Goal: Transaction & Acquisition: Obtain resource

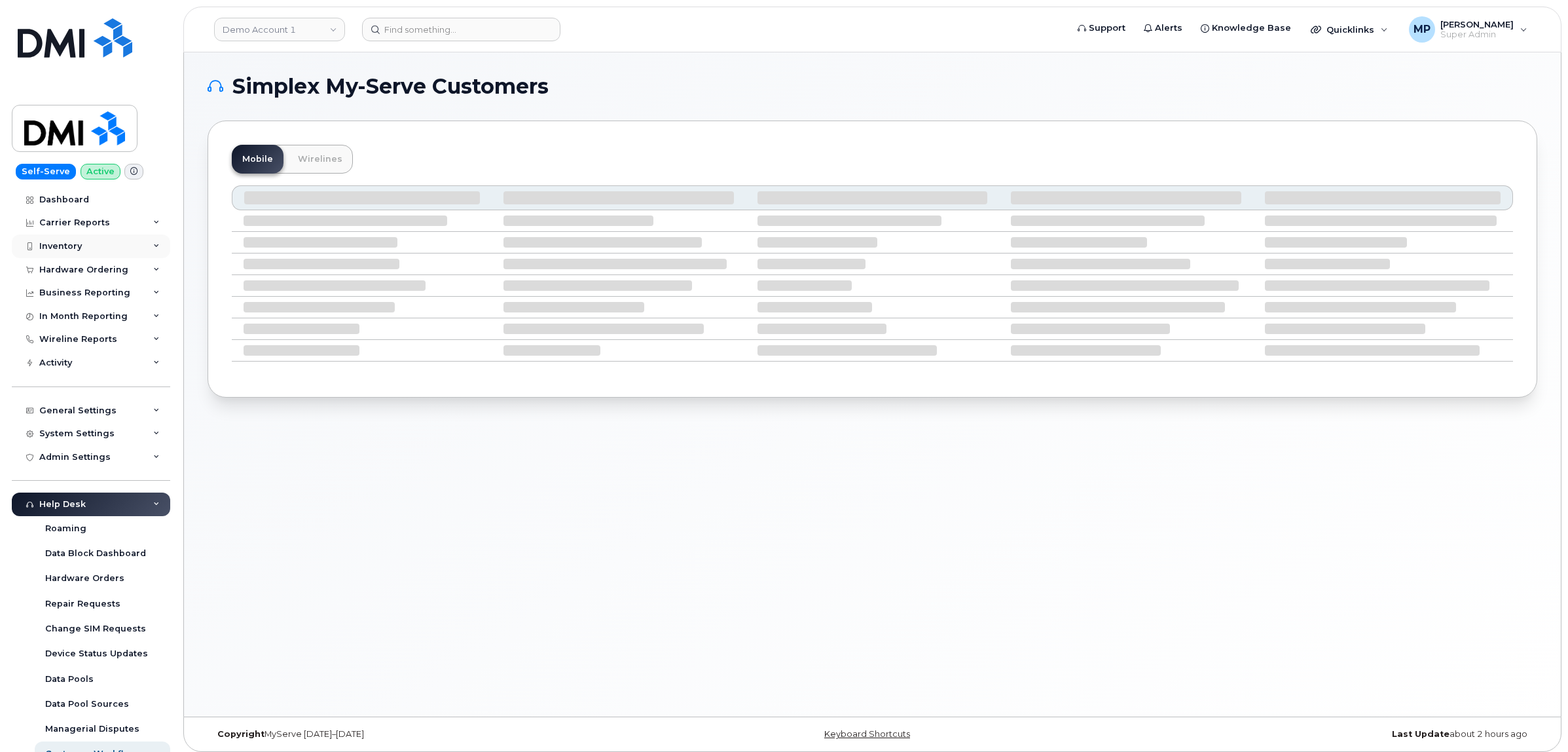
click at [55, 246] on div "Inventory" at bounding box center [61, 246] width 43 height 10
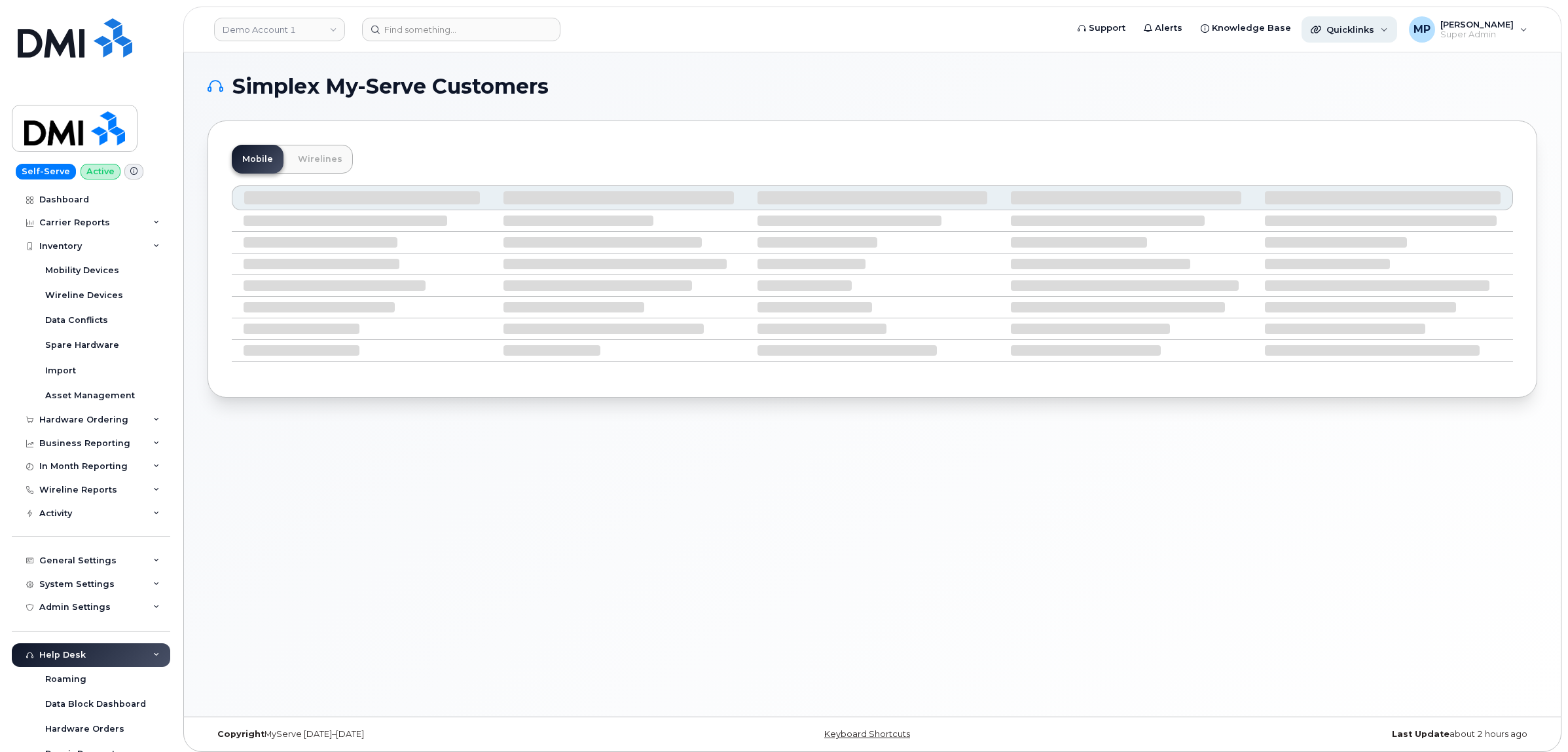
click at [1253, 21] on div "Quicklinks" at bounding box center [1349, 30] width 95 height 26
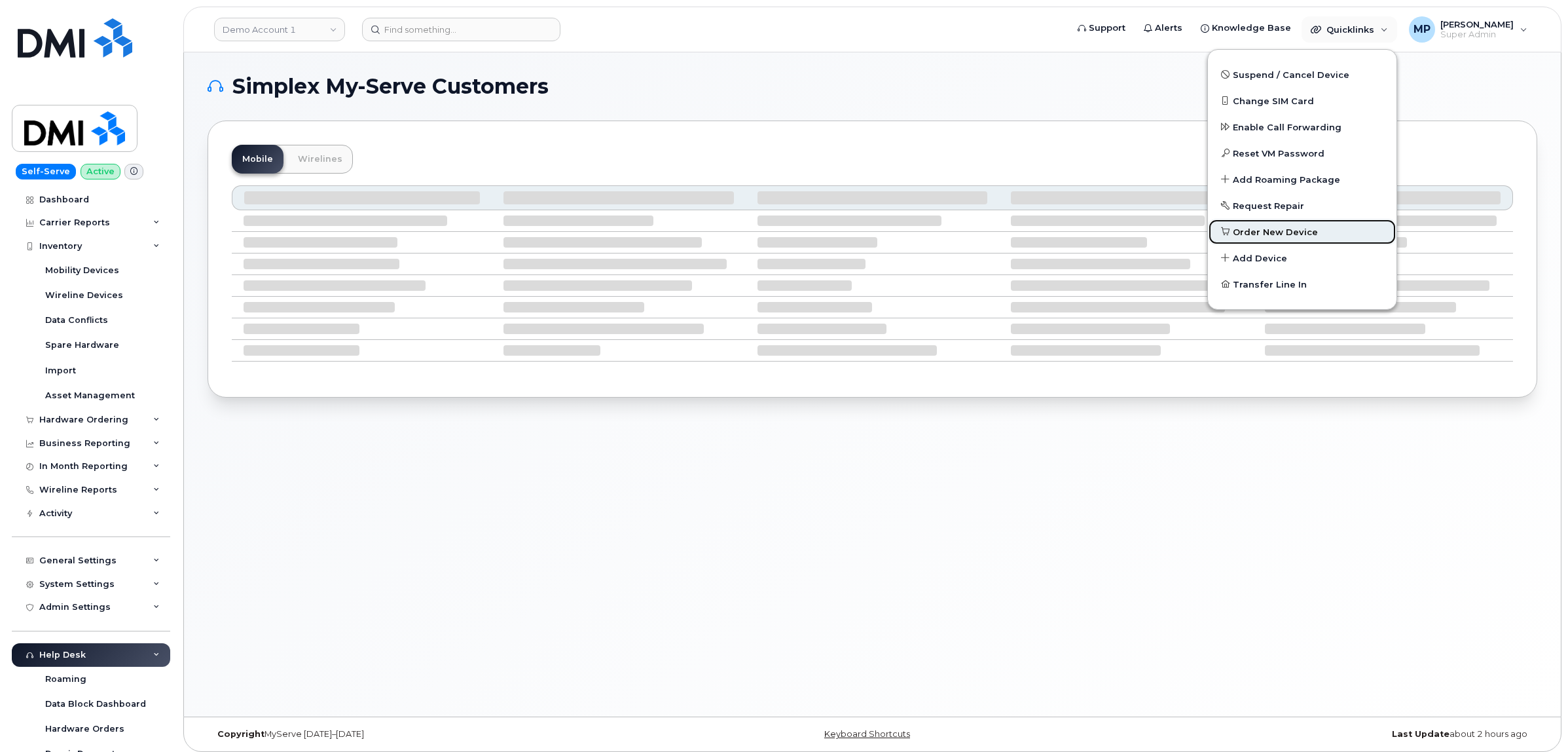
click at [1253, 227] on span "Order New Device" at bounding box center [1275, 232] width 85 height 13
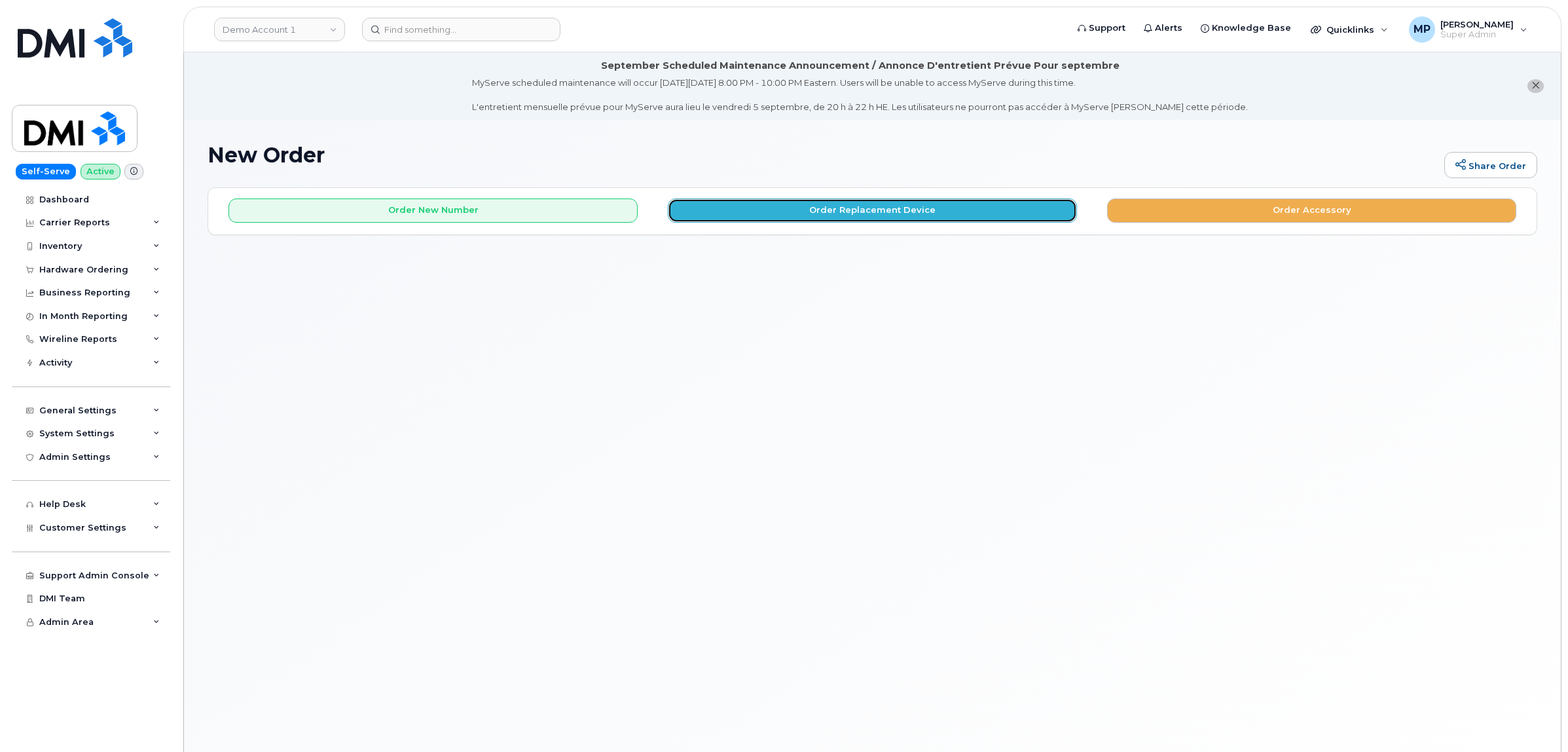
click at [816, 210] on button "Order Replacement Device" at bounding box center [873, 210] width 409 height 24
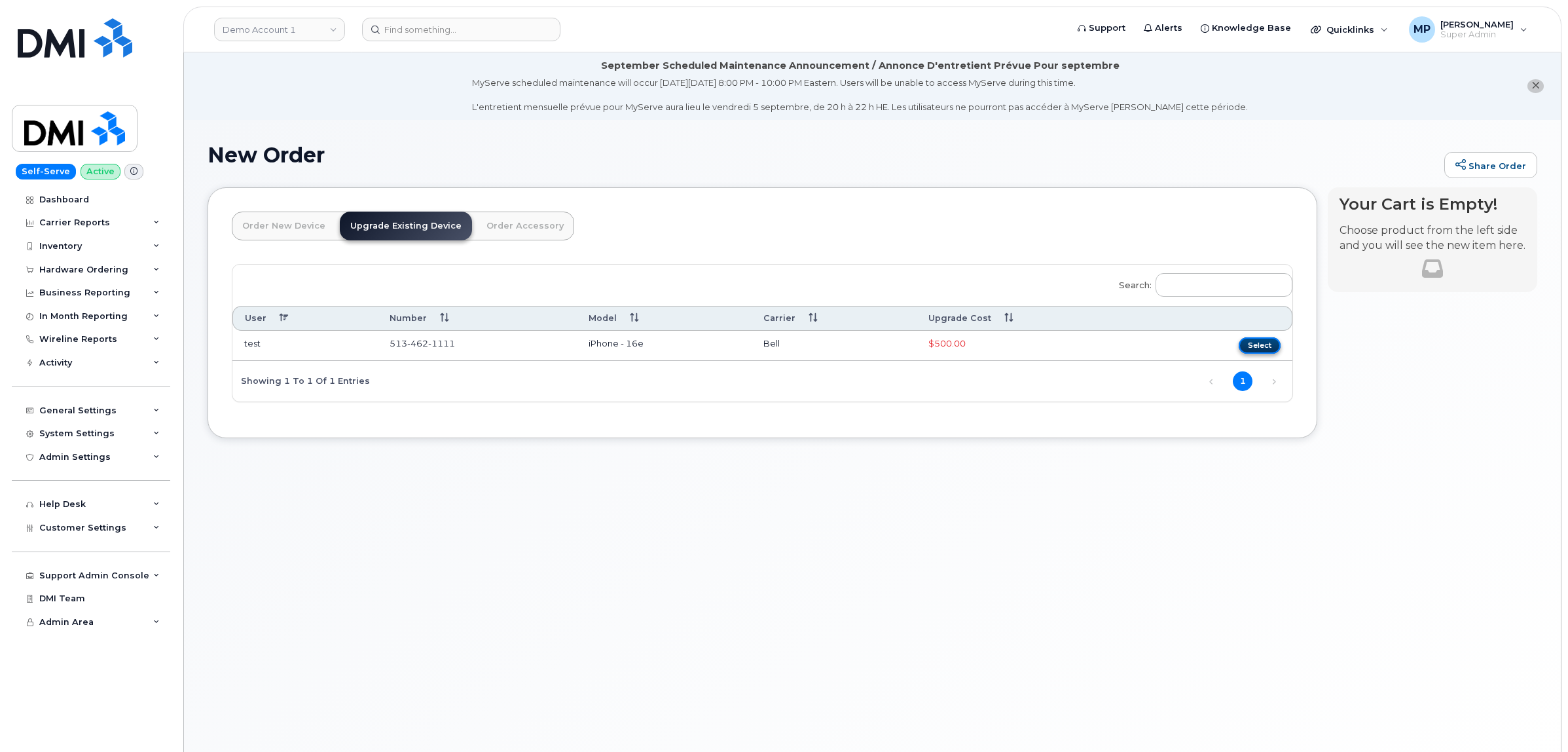
click at [1251, 345] on button "Select" at bounding box center [1260, 346] width 42 height 17
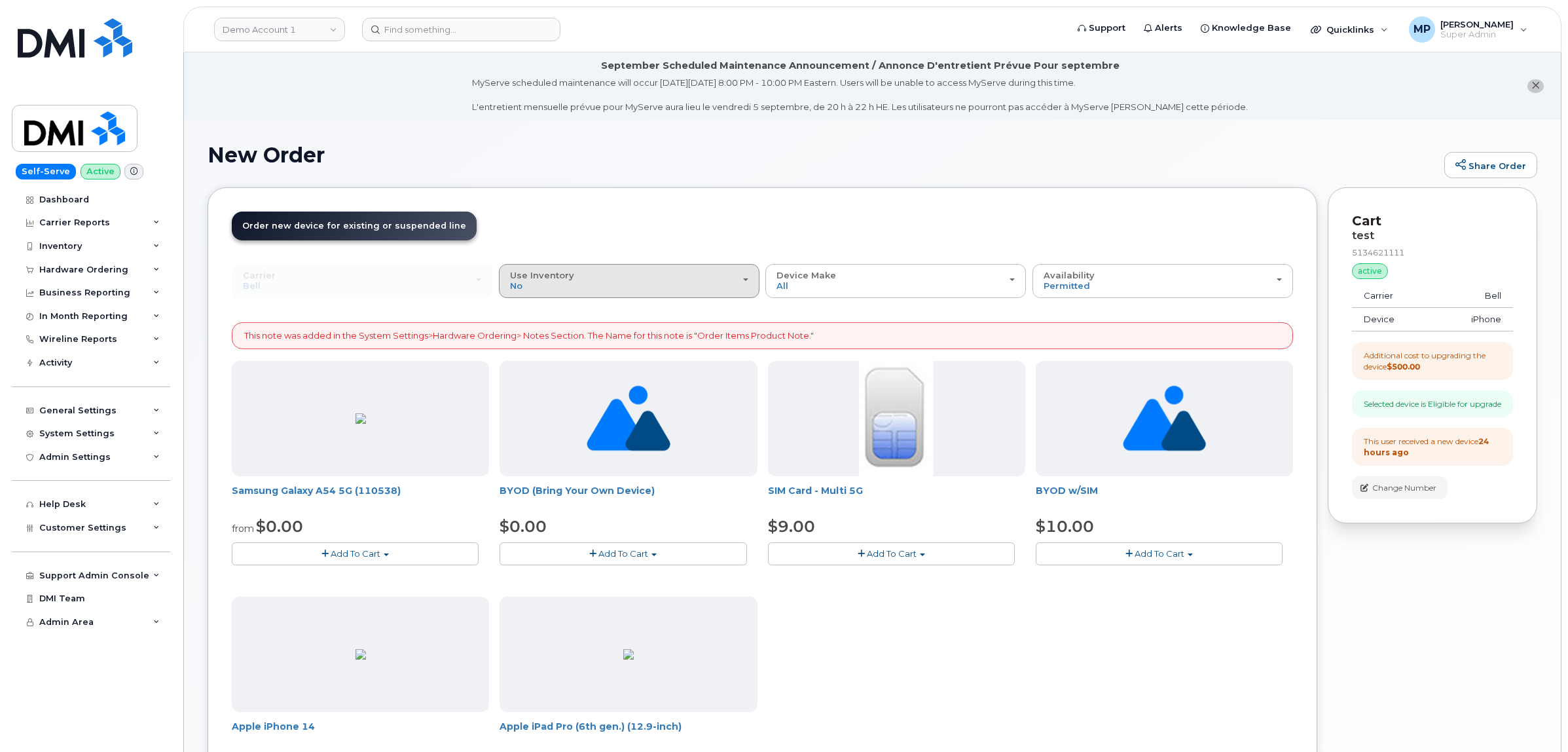
click at [673, 275] on div "Use Inventory No" at bounding box center [629, 280] width 239 height 20
click at [525, 331] on label "Yes" at bounding box center [517, 333] width 31 height 16
click at [0, 0] on input "Yes" at bounding box center [0, 0] width 0 height 0
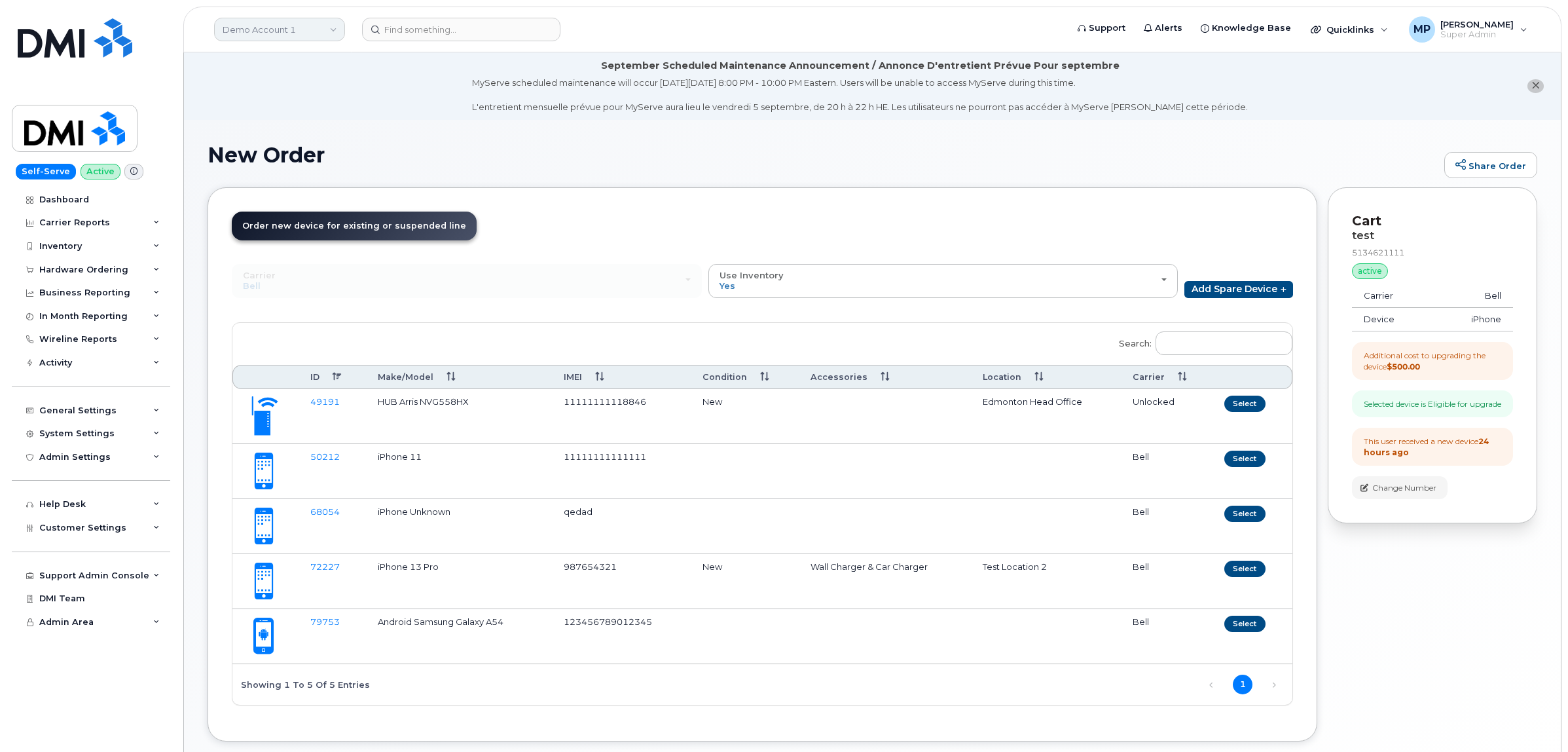
drag, startPoint x: 282, startPoint y: 20, endPoint x: 285, endPoint y: 27, distance: 7.6
click at [282, 21] on link "Demo Account 1" at bounding box center [279, 30] width 131 height 24
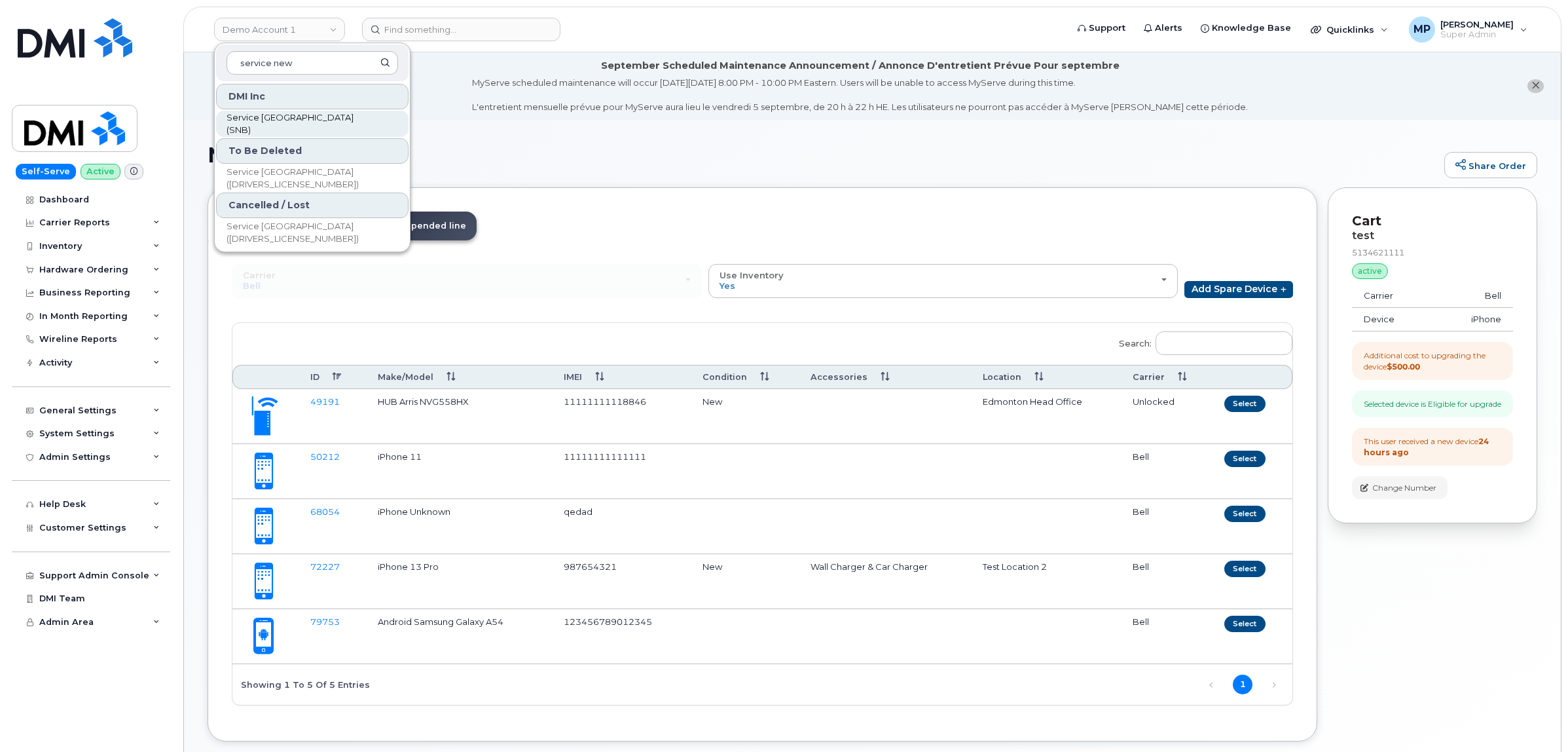
type input "service new"
click at [306, 128] on span "Service [GEOGRAPHIC_DATA] (SNB)" at bounding box center [302, 124] width 151 height 26
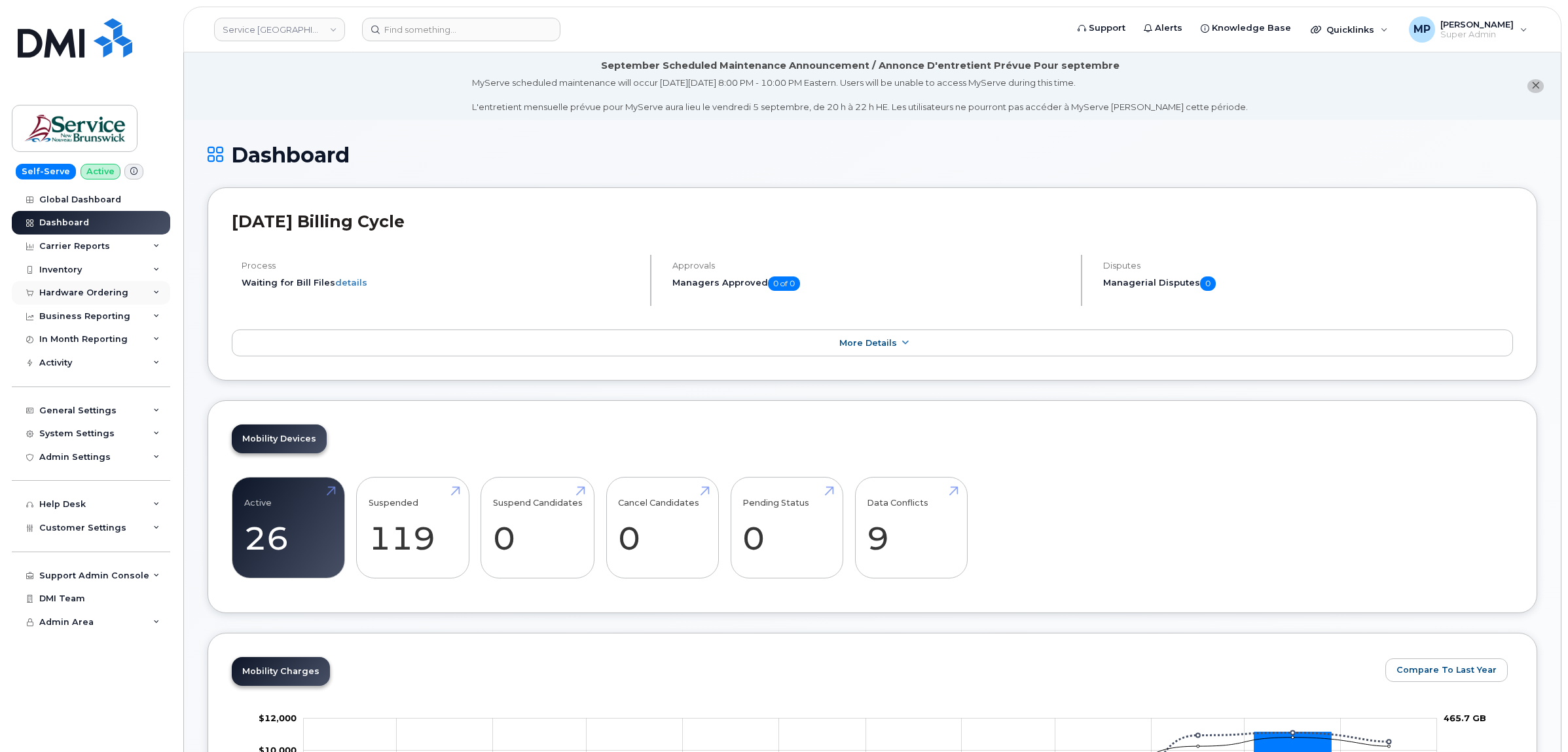
click at [67, 289] on div "Hardware Ordering" at bounding box center [84, 293] width 89 height 10
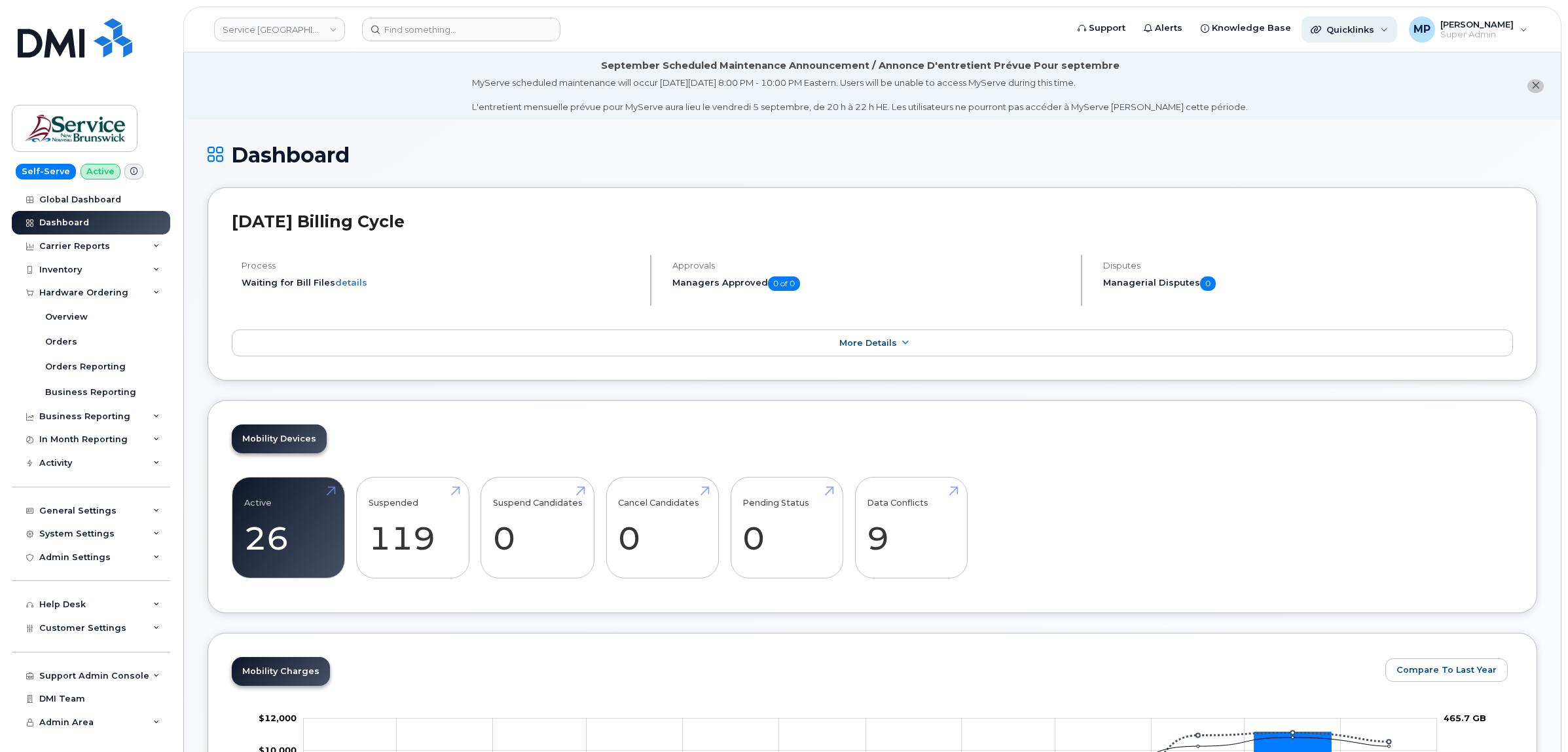
click at [1350, 28] on span "Quicklinks" at bounding box center [1350, 29] width 48 height 10
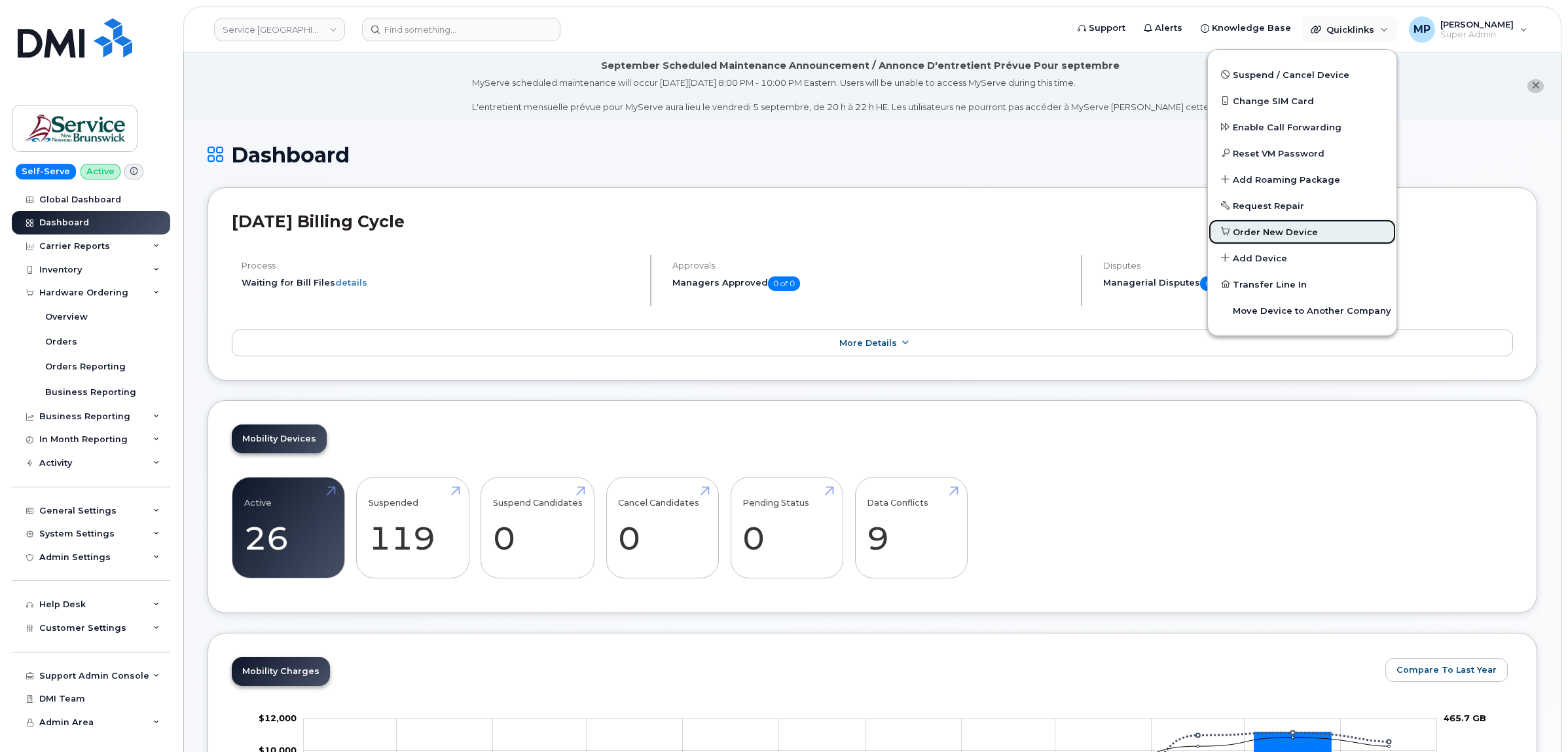
click at [1278, 226] on span "Order New Device" at bounding box center [1275, 232] width 85 height 13
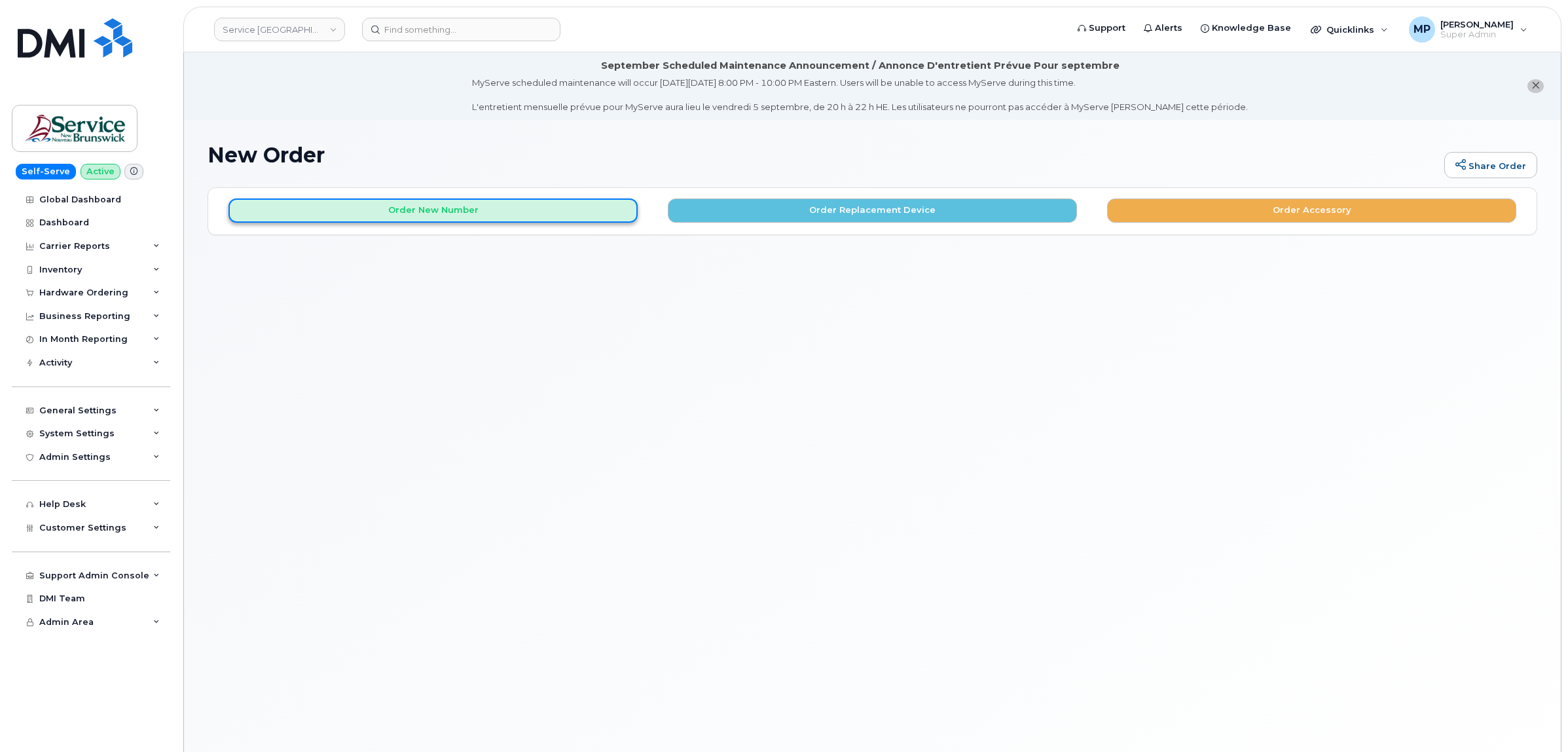
click at [478, 210] on button "Order New Number" at bounding box center [433, 210] width 409 height 24
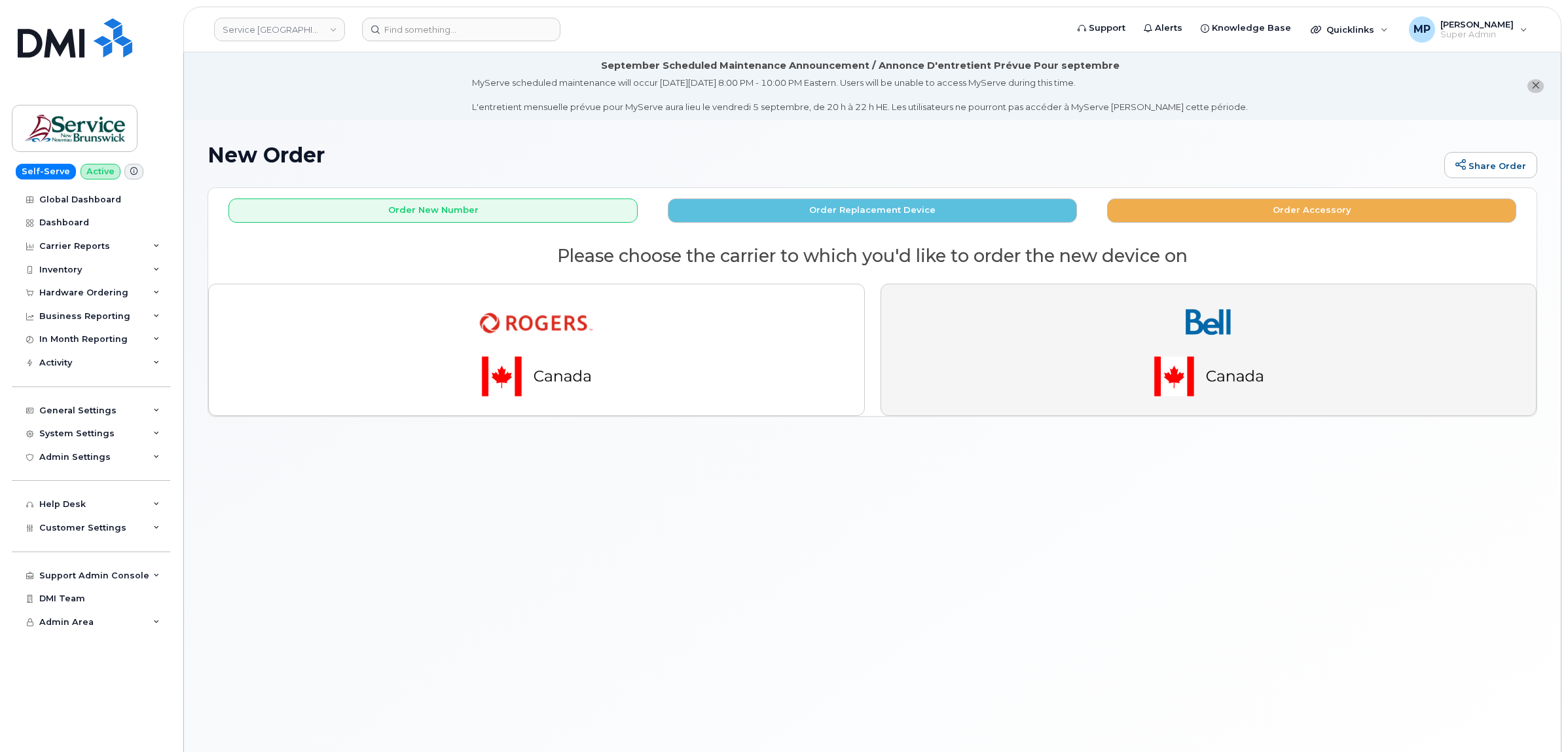
click at [1254, 339] on img "button" at bounding box center [1208, 349] width 183 height 110
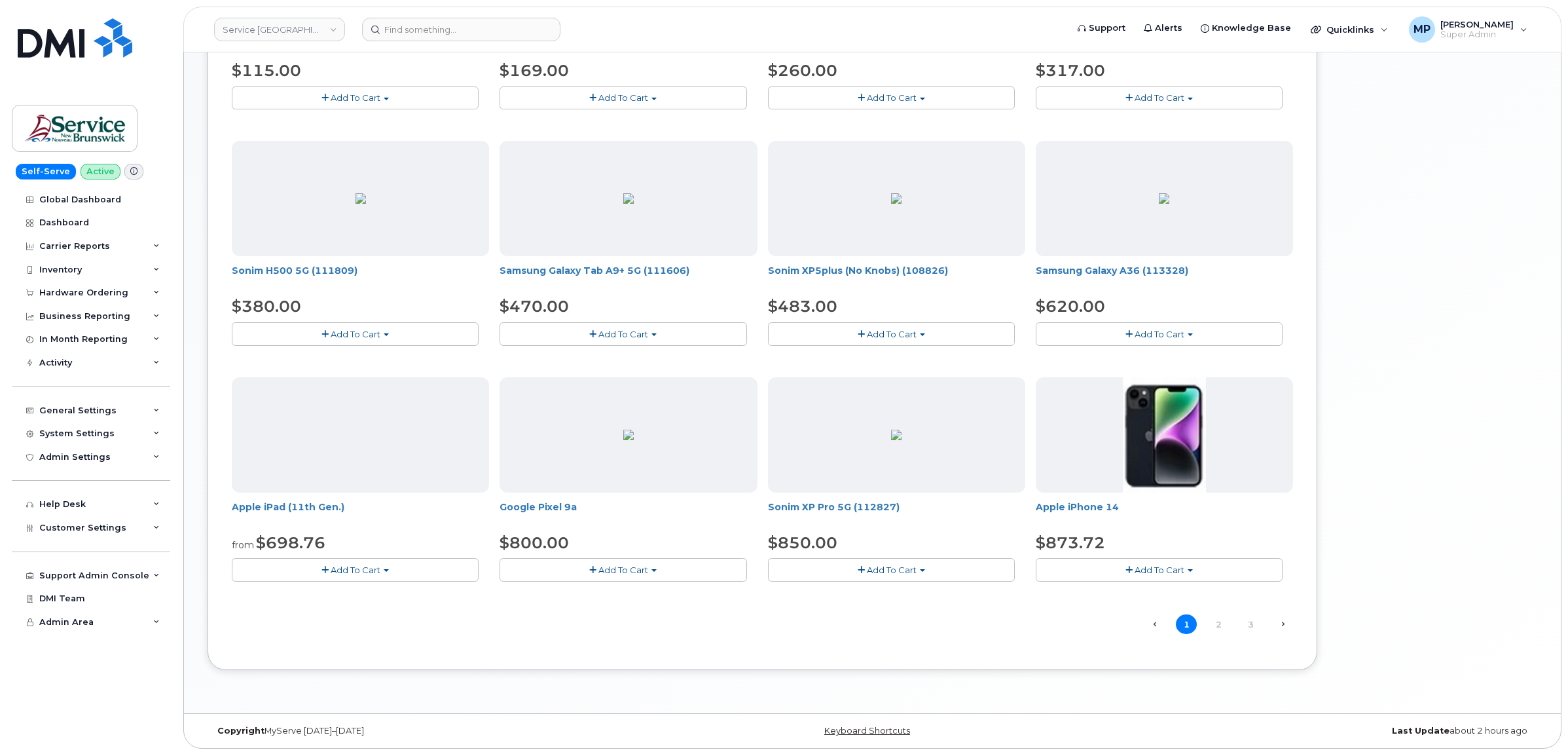
scroll to position [658, 0]
click at [1221, 620] on link "2" at bounding box center [1219, 621] width 21 height 20
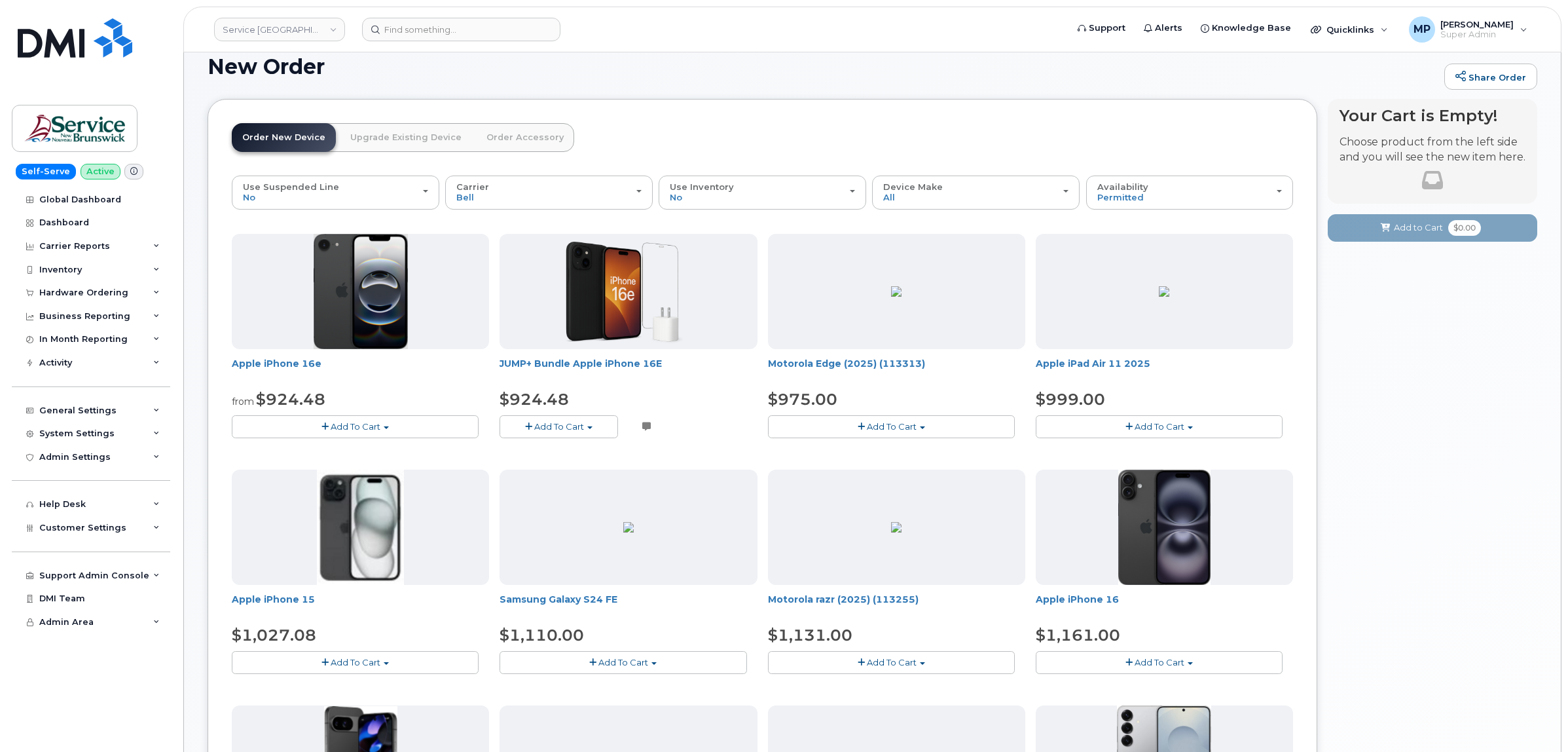
scroll to position [73, 0]
